Goal: Find specific page/section: Find specific page/section

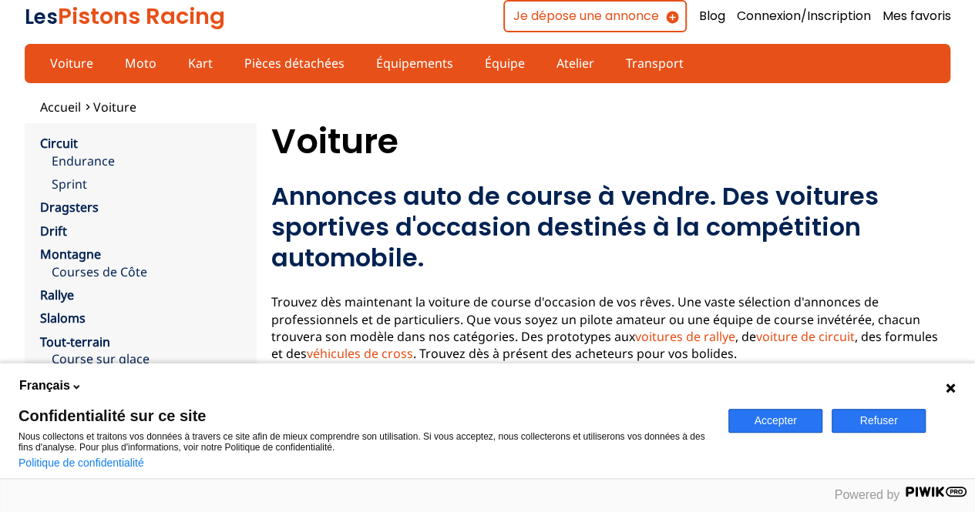
drag, startPoint x: 772, startPoint y: 422, endPoint x: 809, endPoint y: 415, distance: 37.6
click at [772, 422] on button "Accepter" at bounding box center [775, 421] width 94 height 24
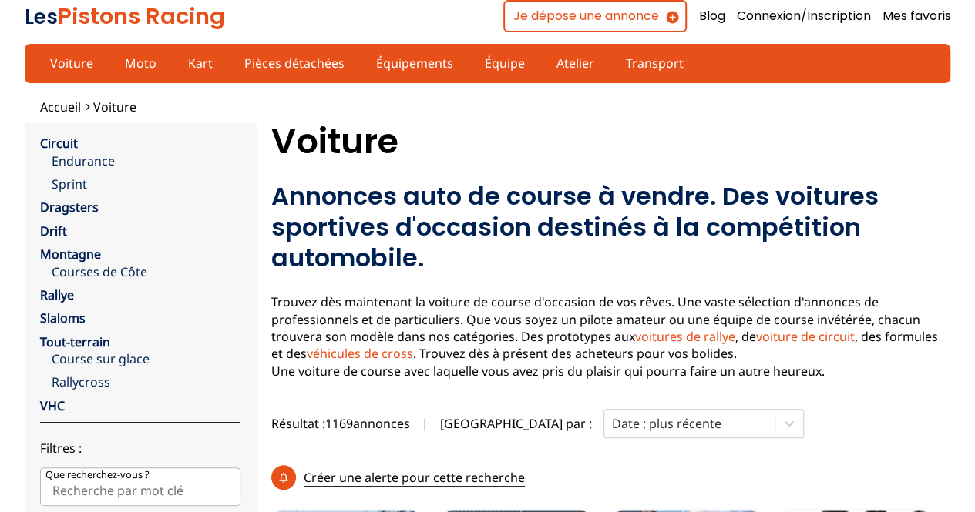
scroll to position [231, 0]
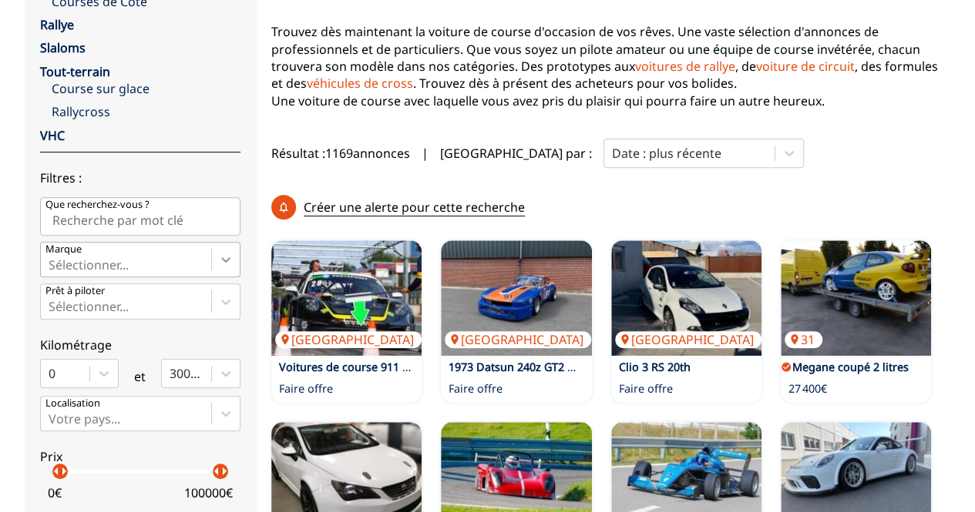
click at [220, 277] on div "Sélectionner..." at bounding box center [140, 259] width 200 height 35
click at [52, 272] on input "Marque Sélectionner..." at bounding box center [50, 265] width 3 height 14
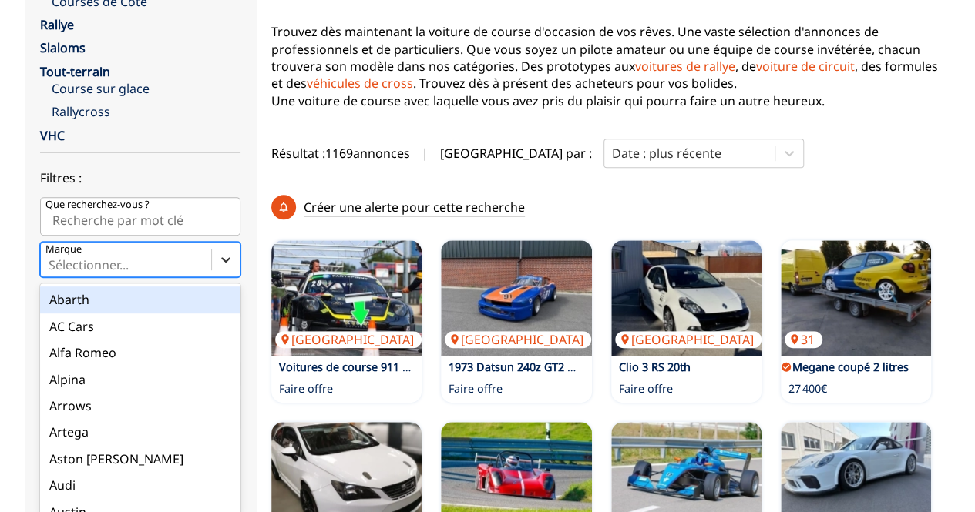
scroll to position [277, 0]
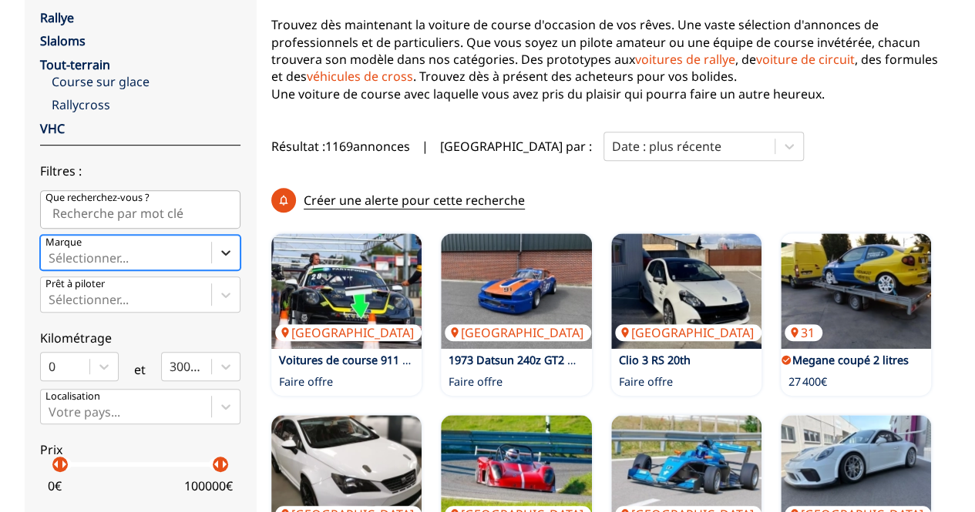
click at [223, 253] on icon at bounding box center [225, 252] width 15 height 15
click at [52, 253] on input "Marque Select is focused ,type to refine list, press Down to open the menu, Sél…" at bounding box center [50, 258] width 3 height 14
click at [219, 295] on icon at bounding box center [225, 294] width 15 height 15
click at [52, 295] on input "Prêt à piloter Sélectionner..." at bounding box center [50, 300] width 3 height 14
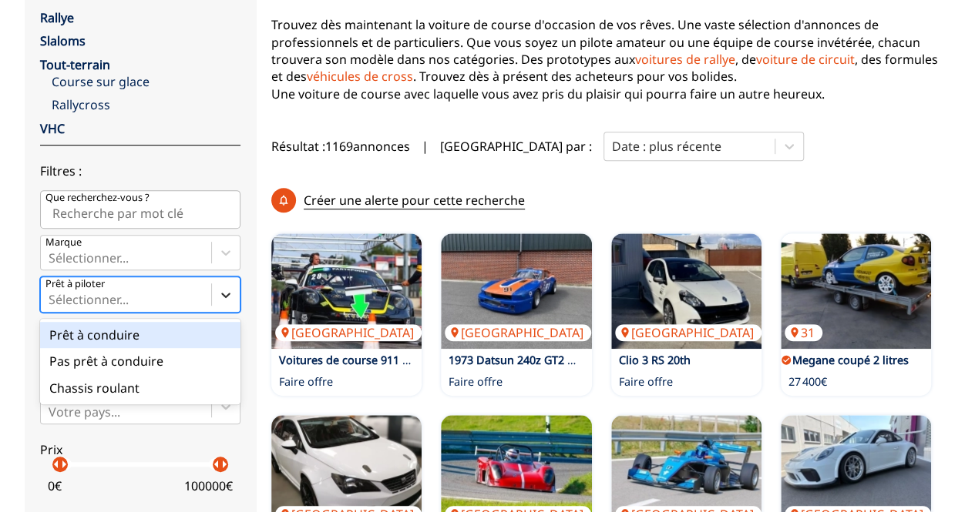
click at [219, 295] on icon at bounding box center [225, 294] width 15 height 15
click at [52, 295] on input "Prêt à piloter option Prêt à conduire focused, 1 of 3. 3 results available. Use…" at bounding box center [50, 300] width 3 height 14
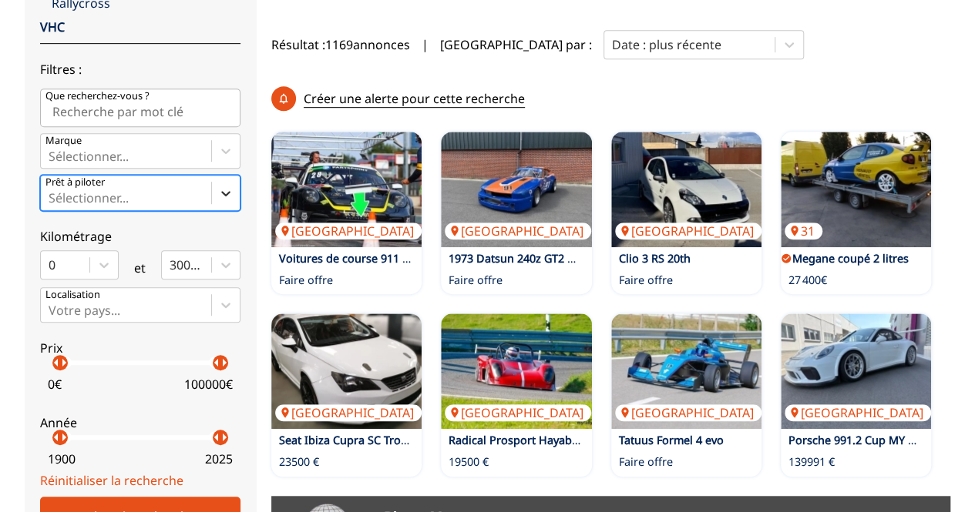
scroll to position [509, 0]
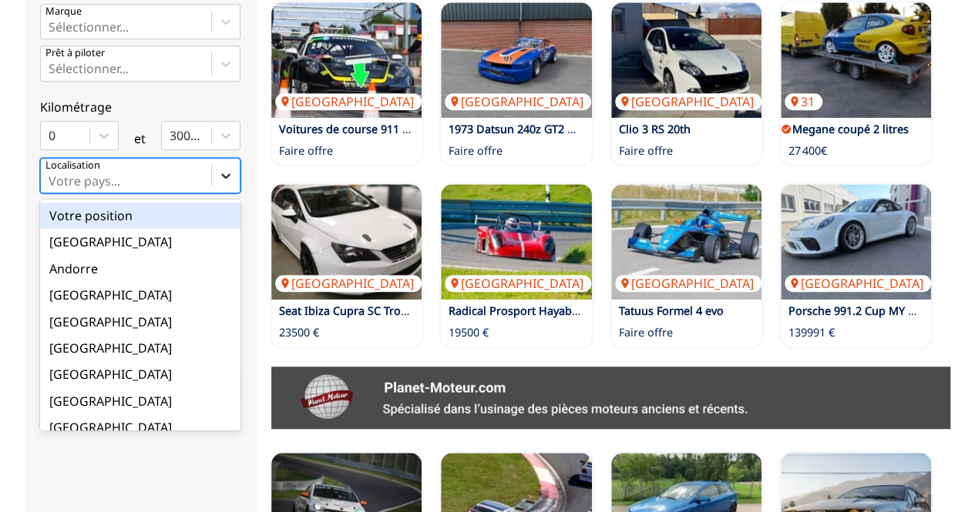
click at [221, 175] on icon at bounding box center [225, 175] width 9 height 5
click at [52, 175] on input "option Votre position focused, 1 of 18. 18 results available. Use Up and Down t…" at bounding box center [50, 181] width 3 height 14
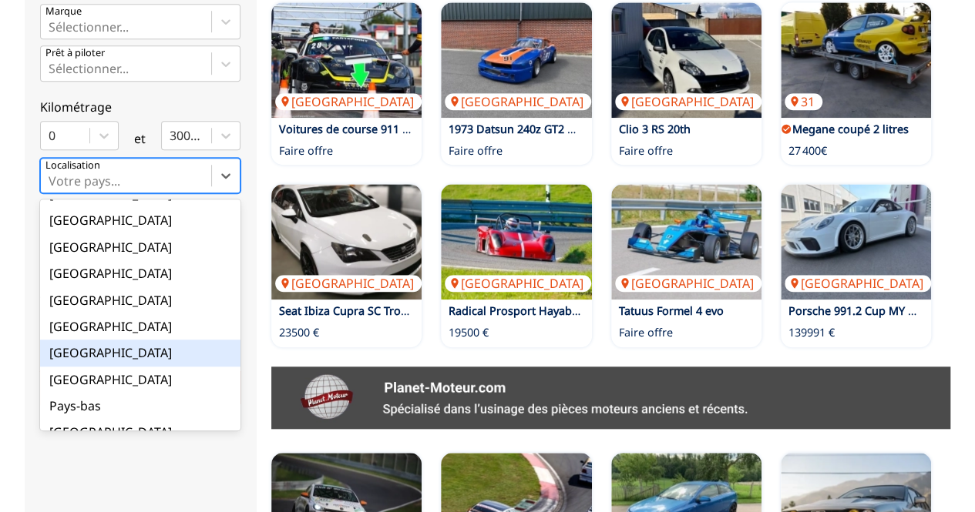
scroll to position [252, 0]
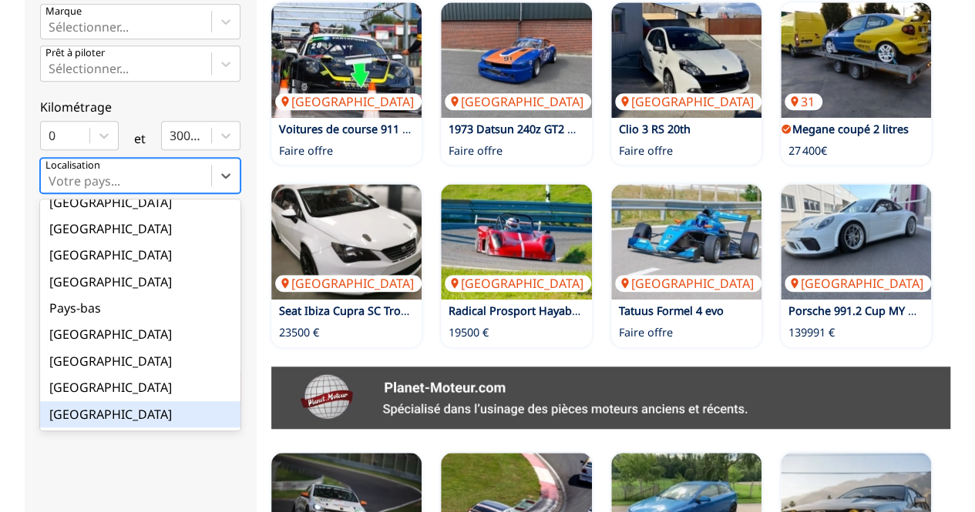
click at [68, 418] on div "[GEOGRAPHIC_DATA]" at bounding box center [140, 414] width 200 height 26
click at [52, 188] on input "option Suisse focused, 18 of 18. 18 results available. Use Up and Down to choos…" at bounding box center [50, 181] width 3 height 14
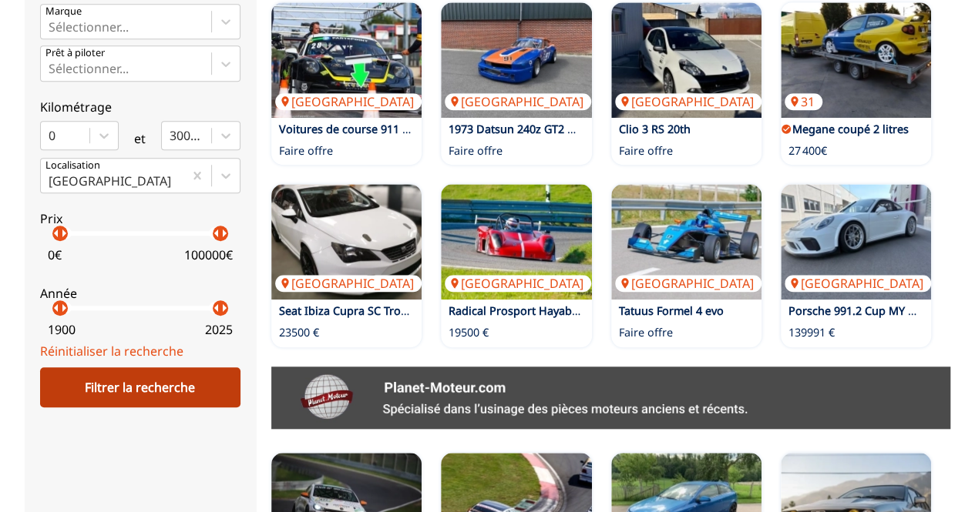
click at [113, 392] on div "Filtrer la recherche" at bounding box center [140, 388] width 200 height 40
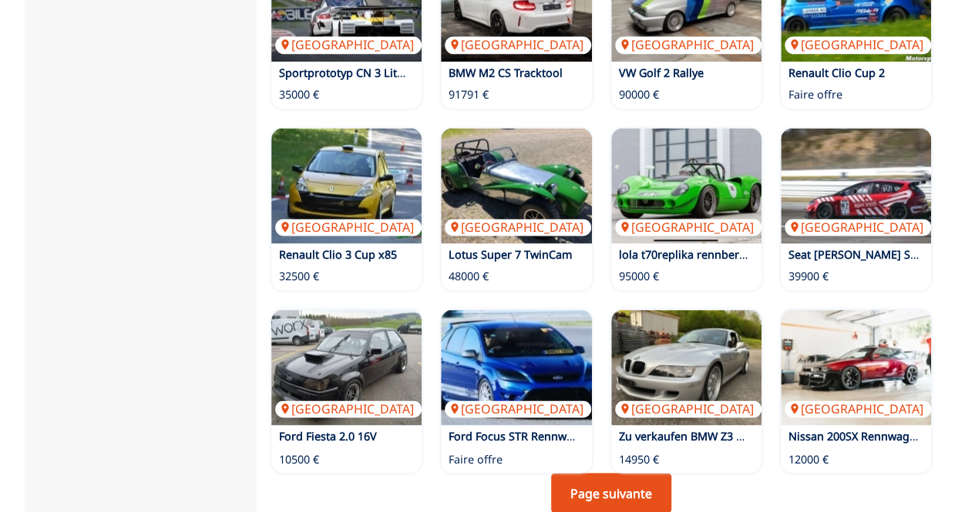
scroll to position [1202, 0]
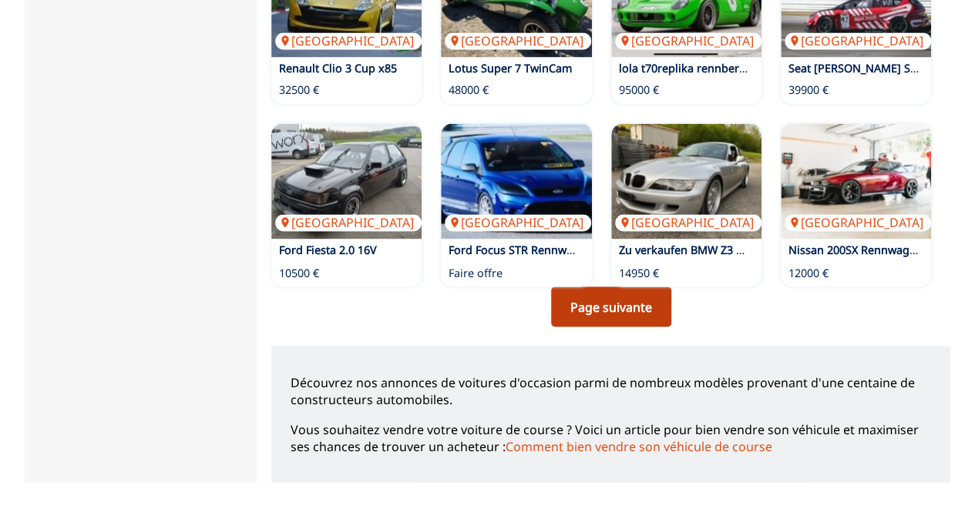
click at [644, 287] on link "Page suivante" at bounding box center [611, 307] width 120 height 40
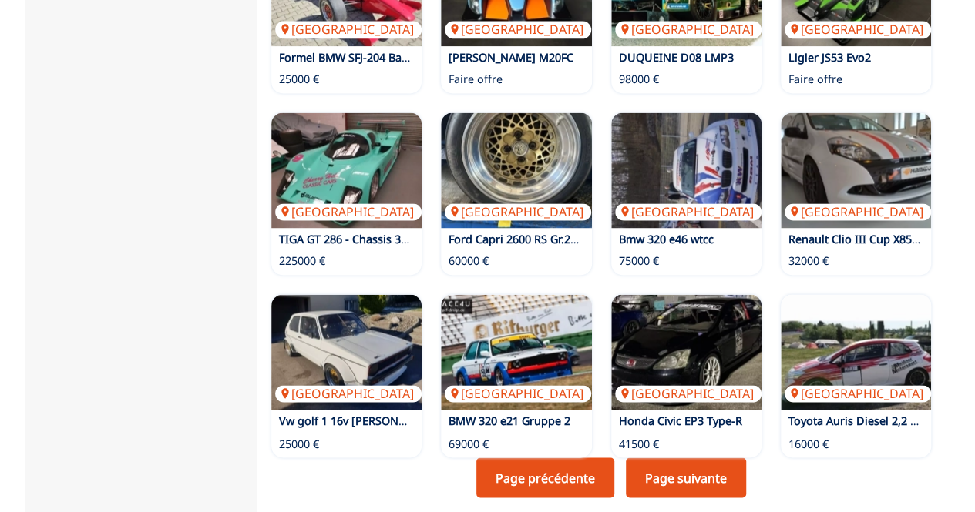
scroll to position [1233, 0]
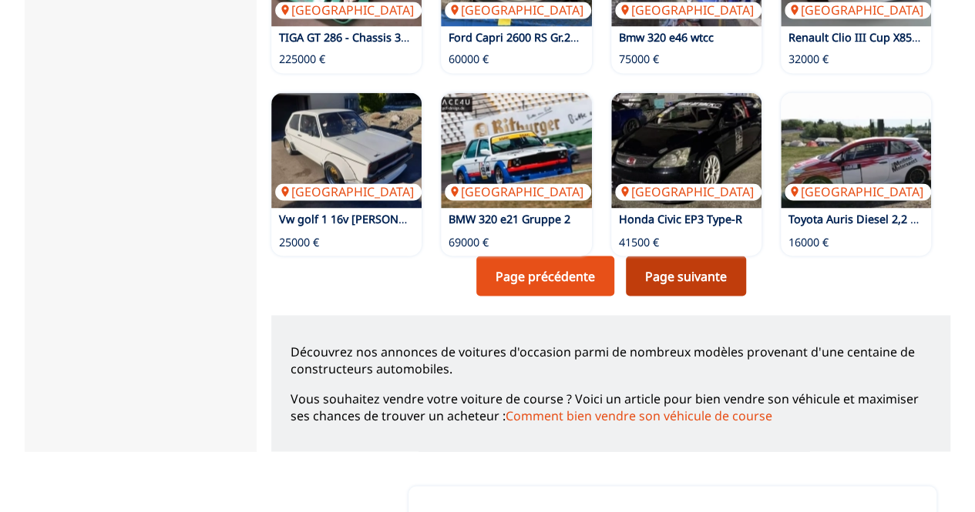
click at [677, 256] on link "Page suivante" at bounding box center [686, 276] width 120 height 40
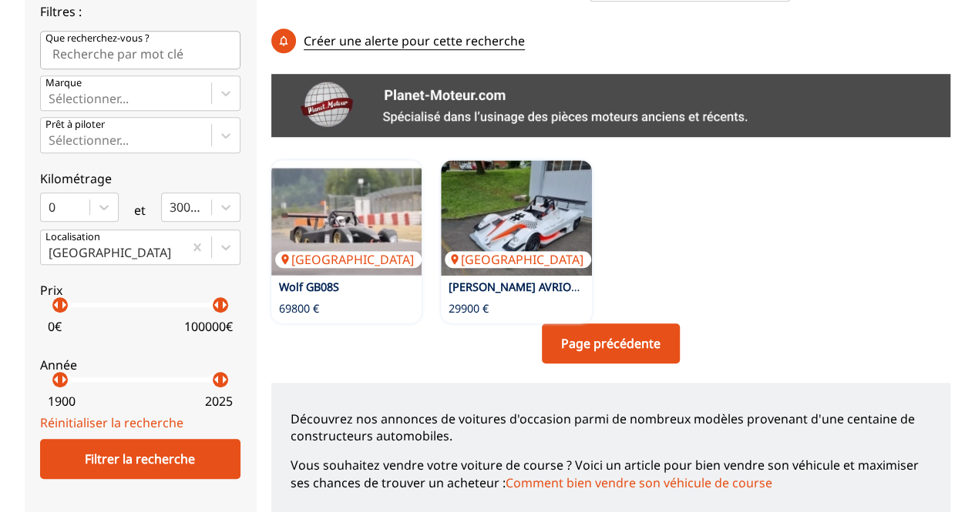
scroll to position [462, 0]
